Goal: Information Seeking & Learning: Learn about a topic

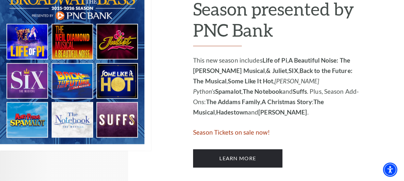
scroll to position [422, 0]
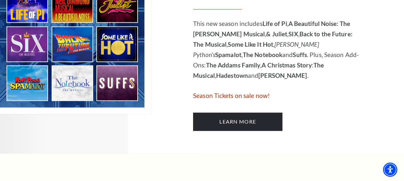
click at [114, 43] on img at bounding box center [75, 25] width 151 height 177
click at [117, 82] on img at bounding box center [75, 25] width 151 height 177
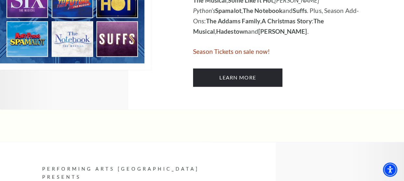
scroll to position [486, 0]
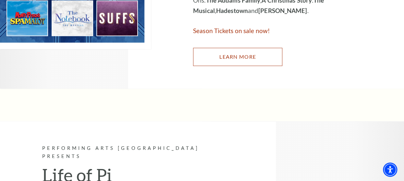
click at [237, 57] on link "Learn More" at bounding box center [237, 57] width 89 height 18
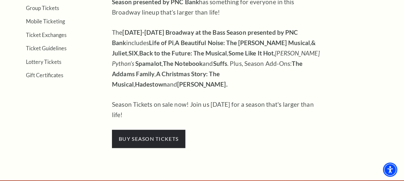
scroll to position [259, 0]
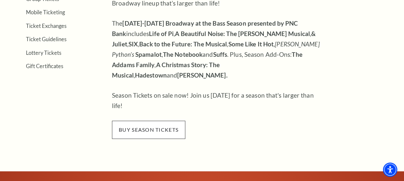
click at [156, 121] on span "buy season tickets" at bounding box center [148, 130] width 73 height 18
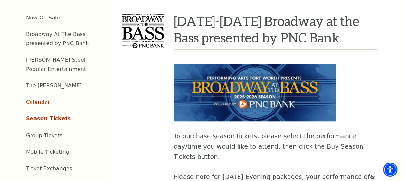
scroll to position [227, 0]
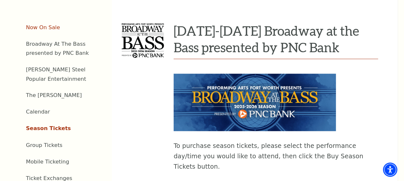
click at [44, 29] on link "Now On Sale" at bounding box center [43, 27] width 34 height 6
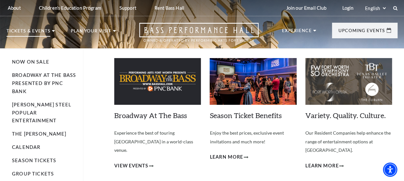
scroll to position [97, 0]
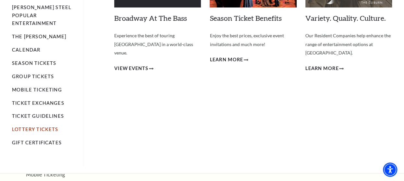
click at [38, 126] on link "Lottery Tickets" at bounding box center [35, 129] width 46 height 6
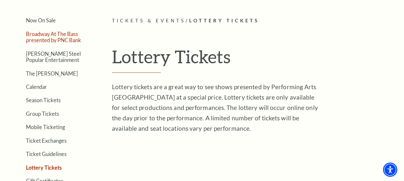
scroll to position [130, 0]
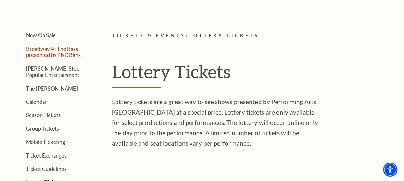
click at [44, 50] on link "Broadway At The Bass presented by PNC Bank" at bounding box center [53, 52] width 55 height 12
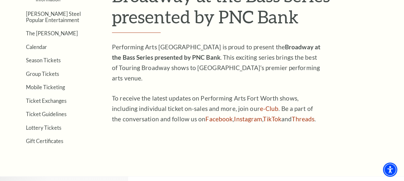
scroll to position [206, 0]
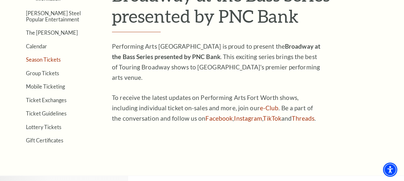
click at [48, 58] on link "Season Tickets" at bounding box center [43, 59] width 35 height 6
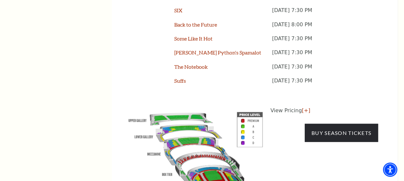
scroll to position [616, 0]
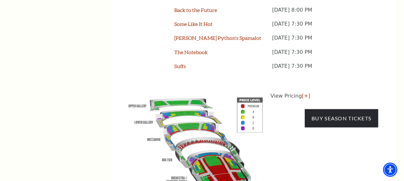
click at [182, 149] on img at bounding box center [196, 141] width 148 height 99
click at [189, 137] on img at bounding box center [196, 141] width 148 height 99
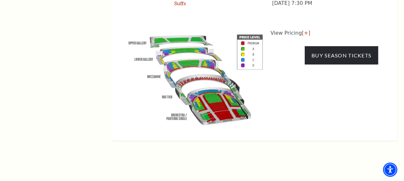
scroll to position [681, 0]
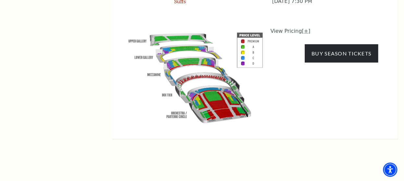
click at [303, 28] on link "[+]" at bounding box center [306, 31] width 8 height 6
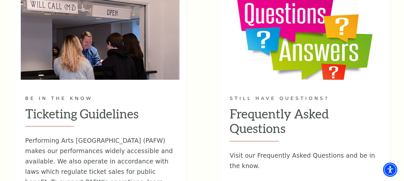
scroll to position [908, 0]
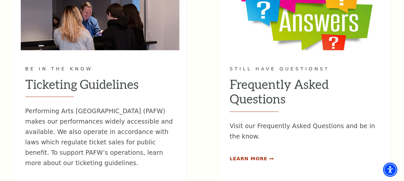
click at [256, 155] on span "Learn More" at bounding box center [249, 159] width 38 height 8
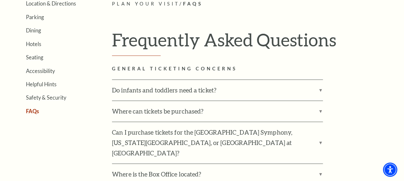
scroll to position [162, 0]
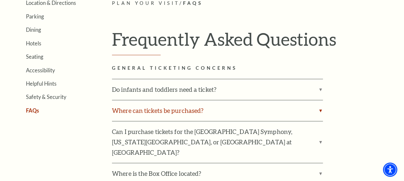
click at [319, 110] on label "Where can tickets be purchased?" at bounding box center [217, 110] width 211 height 21
click at [0, 0] on input "Where can tickets be purchased?" at bounding box center [0, 0] width 0 height 0
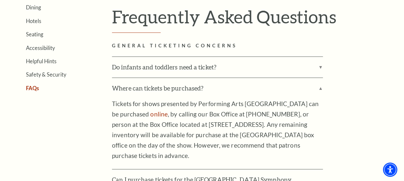
scroll to position [195, 0]
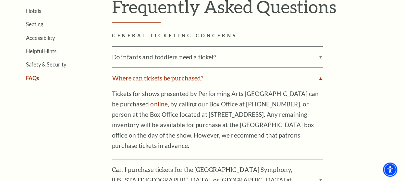
click at [321, 78] on label "Where can tickets be purchased?" at bounding box center [217, 78] width 211 height 21
click at [0, 0] on input "Where can tickets be purchased?" at bounding box center [0, 0] width 0 height 0
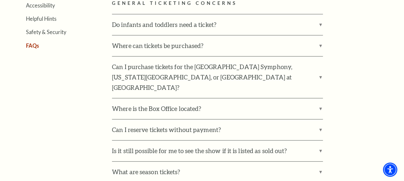
scroll to position [259, 0]
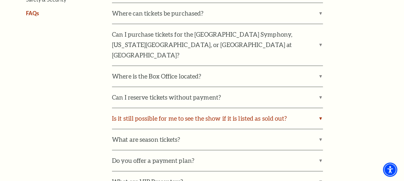
click at [321, 108] on label "Is it still possible for me to see the show if it is listed as sold out?" at bounding box center [217, 118] width 211 height 21
click at [0, 0] on input "Is it still possible for me to see the show if it is listed as sold out?" at bounding box center [0, 0] width 0 height 0
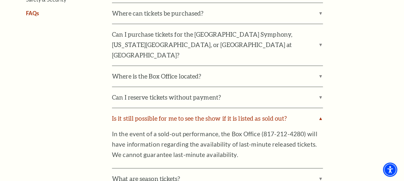
click at [322, 108] on label "Is it still possible for me to see the show if it is listed as sold out?" at bounding box center [217, 118] width 211 height 21
click at [0, 0] on input "Is it still possible for me to see the show if it is listed as sold out?" at bounding box center [0, 0] width 0 height 0
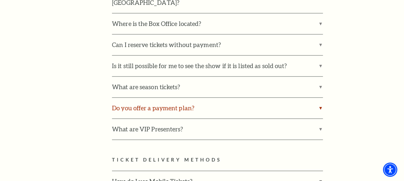
scroll to position [324, 0]
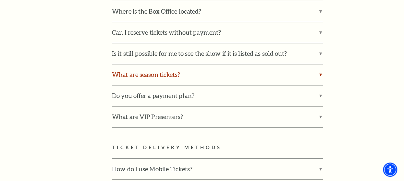
click at [320, 64] on label "What are season tickets?" at bounding box center [217, 74] width 211 height 21
click at [0, 0] on input "What are season tickets?" at bounding box center [0, 0] width 0 height 0
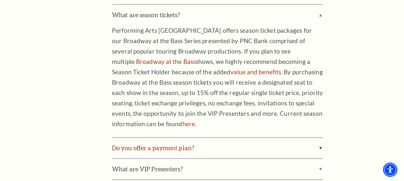
scroll to position [389, 0]
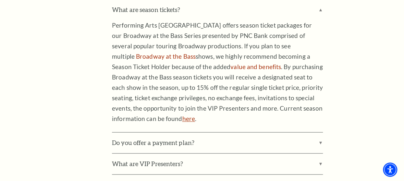
click at [182, 115] on link "here" at bounding box center [188, 118] width 13 height 7
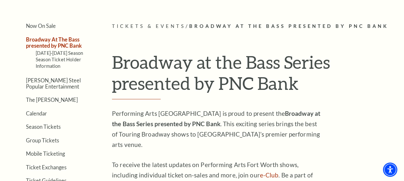
scroll to position [65, 0]
